Goal: Task Accomplishment & Management: Complete application form

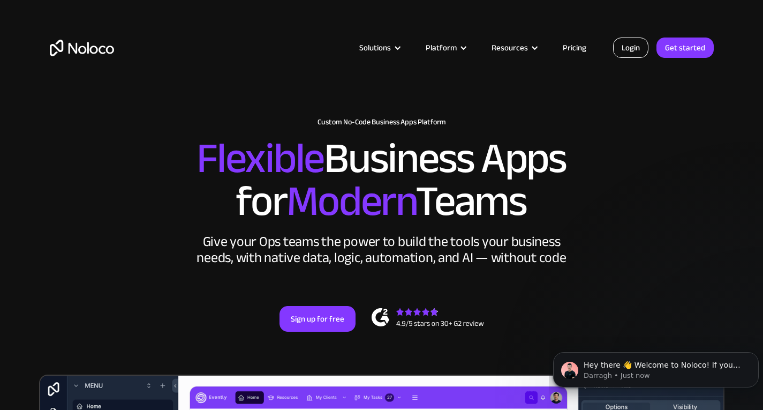
click at [625, 46] on link "Login" at bounding box center [630, 47] width 35 height 20
click at [679, 137] on h2 "Flexible Business Apps for Modern Teams" at bounding box center [382, 180] width 664 height 86
click at [631, 51] on link "Login" at bounding box center [630, 47] width 35 height 20
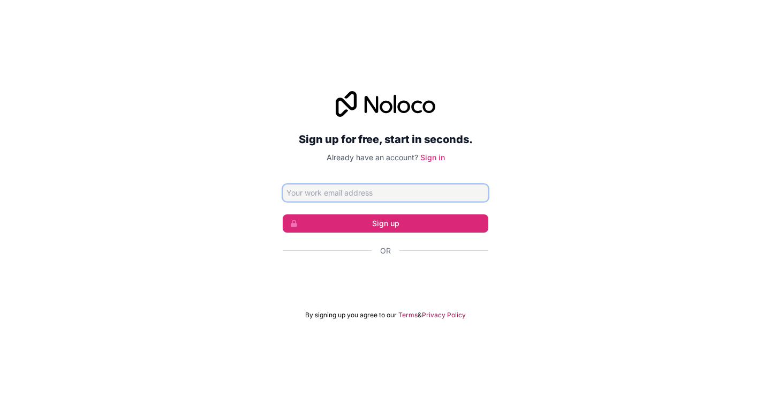
type input "[PERSON_NAME][EMAIL_ADDRESS][DOMAIN_NAME]"
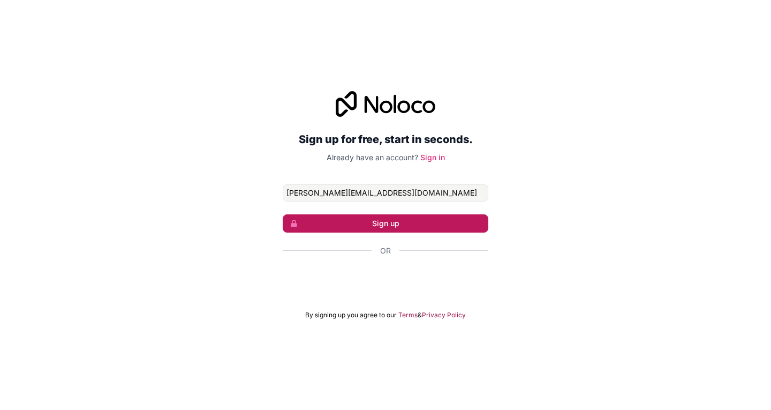
click at [390, 219] on button "Sign up" at bounding box center [386, 223] width 206 height 18
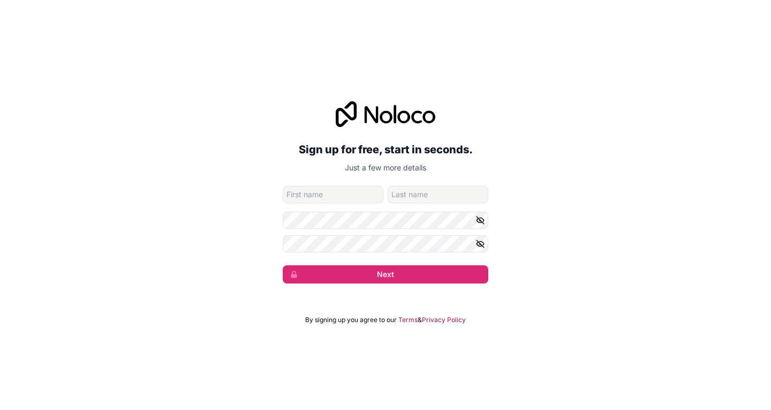
click at [352, 195] on input "given-name" at bounding box center [333, 194] width 101 height 17
type input "Mitesh"
click at [401, 199] on input "family-name" at bounding box center [438, 194] width 101 height 17
type input "Maharaj"
click at [276, 252] on div "Sign up for free, start in seconds. Just a few more details mitesh@vicit.com Mi…" at bounding box center [385, 192] width 771 height 212
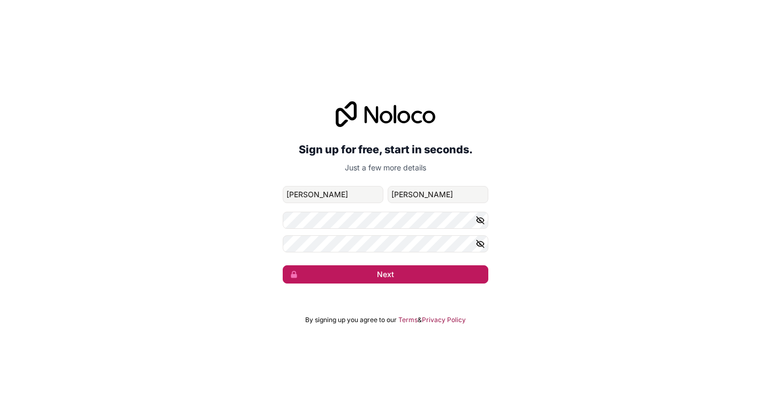
click at [374, 267] on button "Next" at bounding box center [386, 274] width 206 height 18
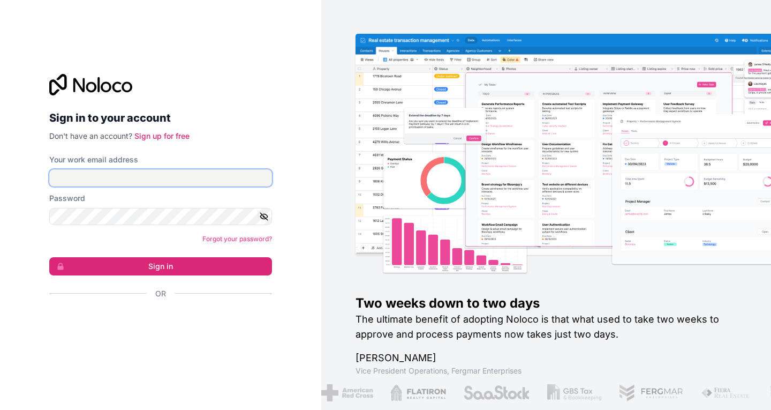
click at [141, 178] on input "Your work email address" at bounding box center [160, 177] width 223 height 17
type input "mitesh@vicit.com"
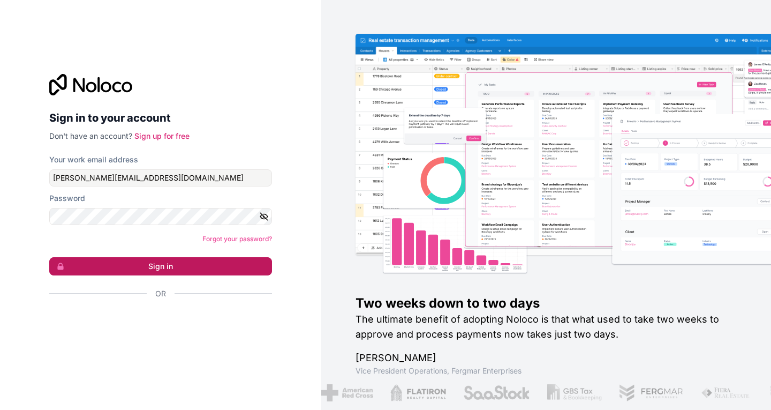
click at [148, 263] on button "Sign in" at bounding box center [160, 266] width 223 height 18
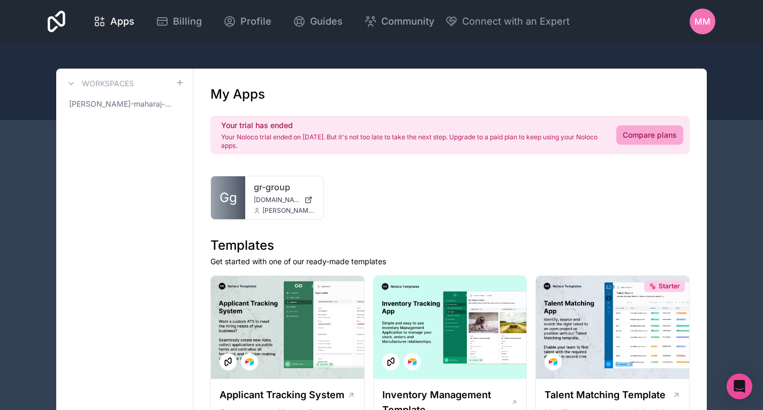
click at [705, 21] on span "MM" at bounding box center [702, 21] width 16 height 13
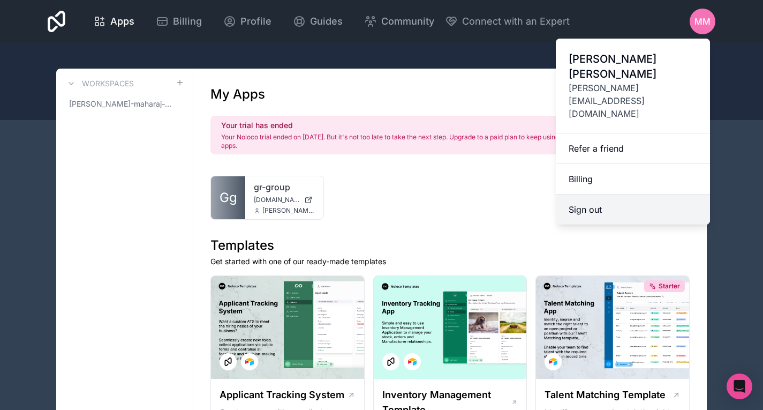
click at [588, 194] on button "Sign out" at bounding box center [633, 209] width 154 height 30
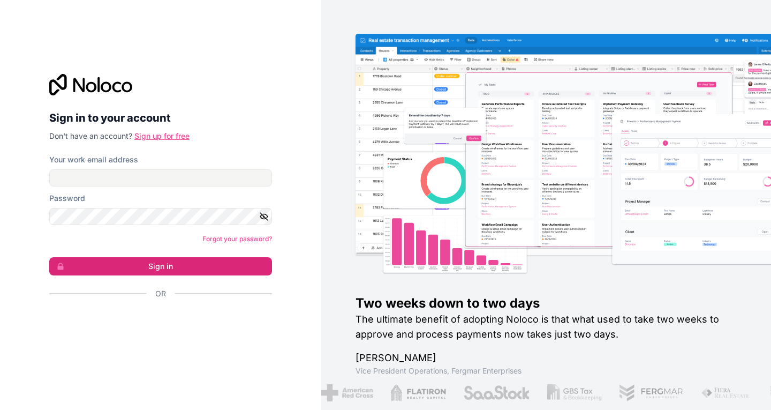
click at [160, 133] on link "Sign up for free" at bounding box center [161, 135] width 55 height 9
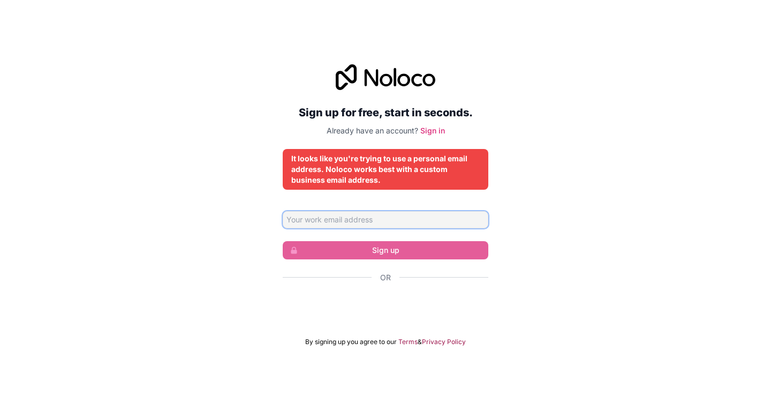
click at [326, 220] on input "Email address" at bounding box center [386, 219] width 206 height 17
type input "accounts@vicit.co.uk"
click at [268, 231] on div "Sign up for free, start in seconds. Already have an account? Sign in It looks l…" at bounding box center [385, 205] width 771 height 312
click at [366, 221] on input "accounts@vicit.co.uk" at bounding box center [386, 219] width 206 height 17
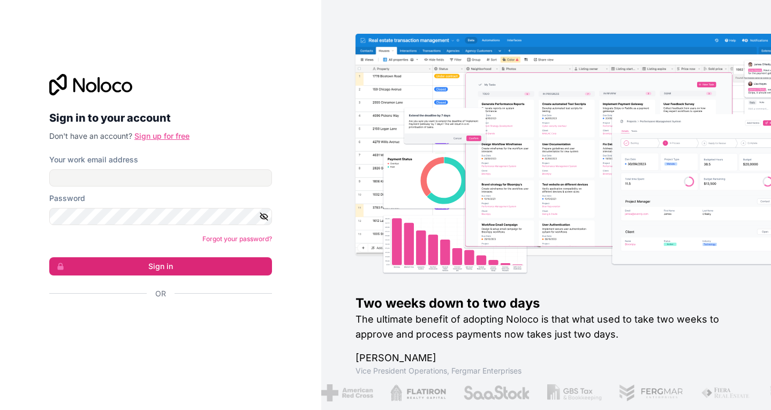
click at [171, 136] on link "Sign up for free" at bounding box center [161, 135] width 55 height 9
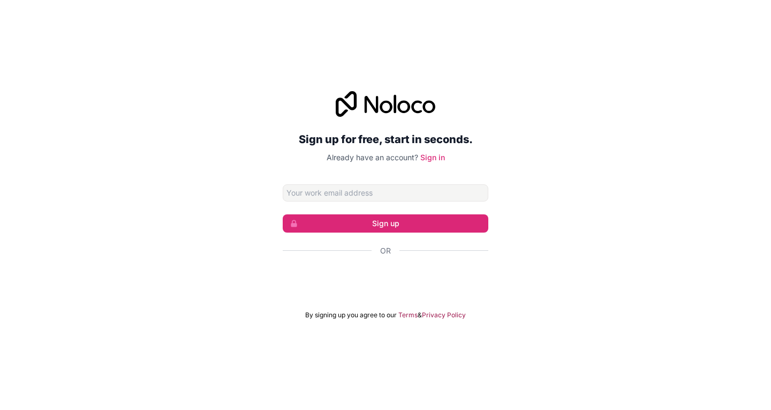
click at [334, 195] on input "Email address" at bounding box center [386, 192] width 206 height 17
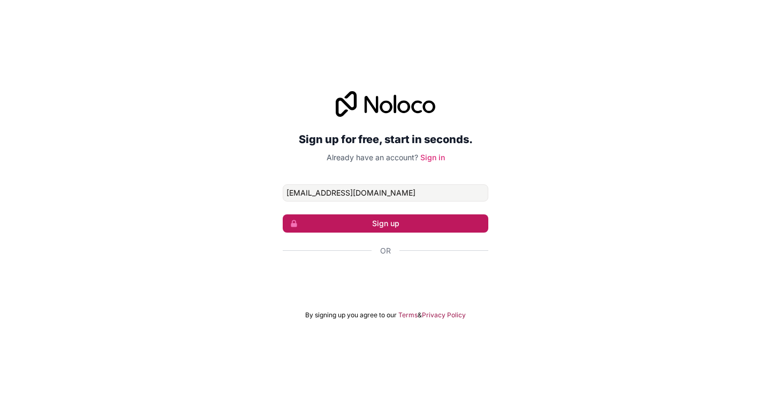
type input "accounts@vicit.co.uk"
click at [374, 222] on button "Sign up" at bounding box center [386, 223] width 206 height 18
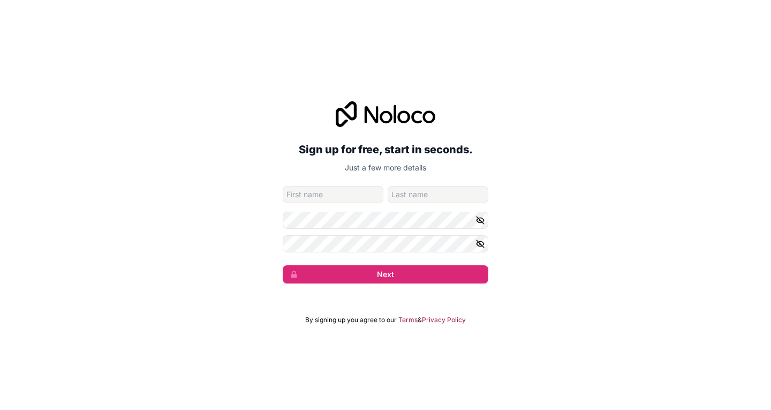
click at [331, 197] on input "given-name" at bounding box center [333, 194] width 101 height 17
type input "Mitesh"
click at [421, 196] on input "family-name" at bounding box center [438, 194] width 101 height 17
type input "Maharaj"
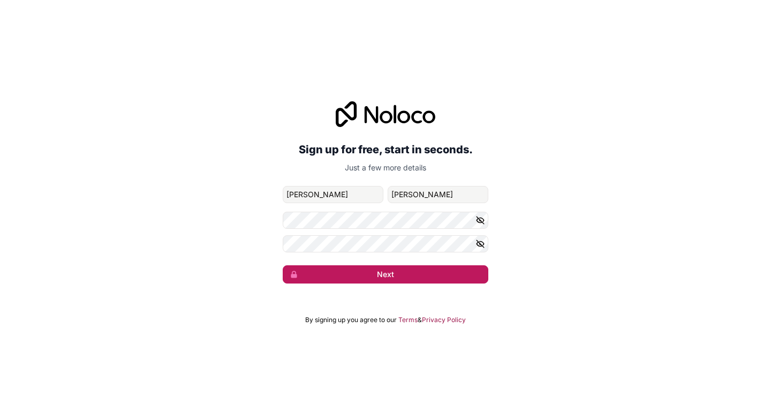
click at [317, 274] on button "Next" at bounding box center [386, 274] width 206 height 18
